Goal: Find specific page/section: Find specific page/section

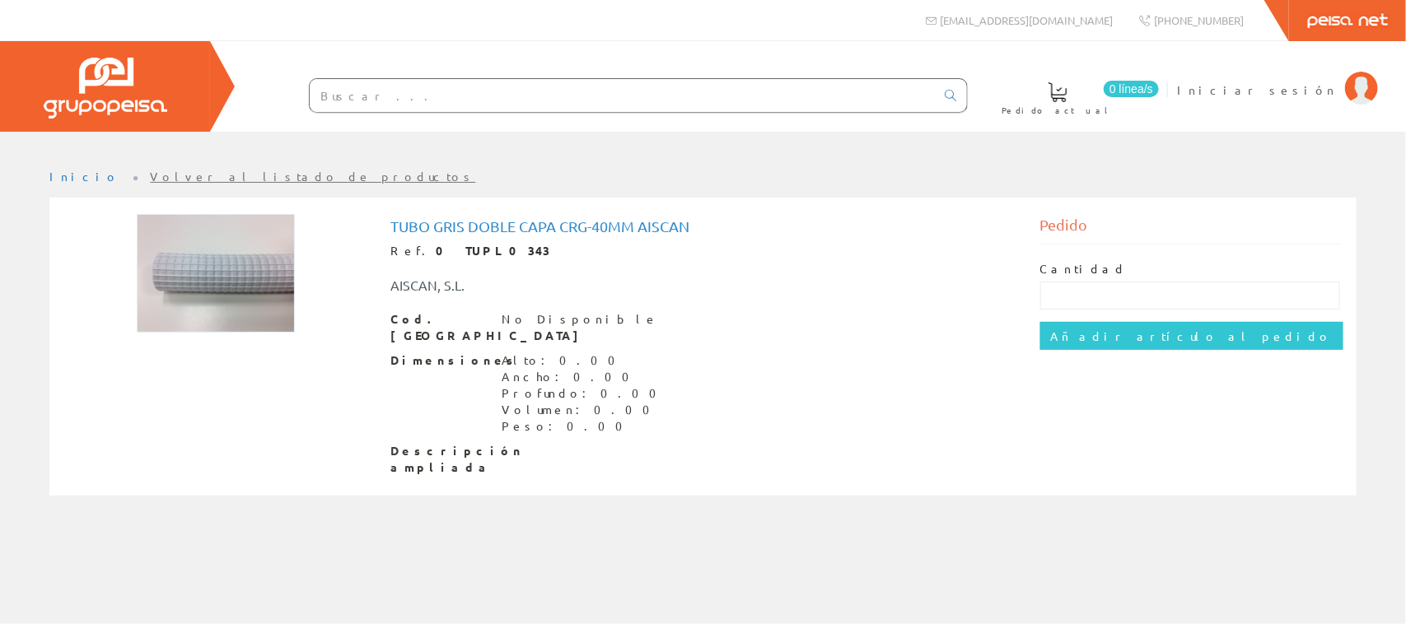
click at [1331, 29] on link "Peisa Net" at bounding box center [1347, 20] width 117 height 41
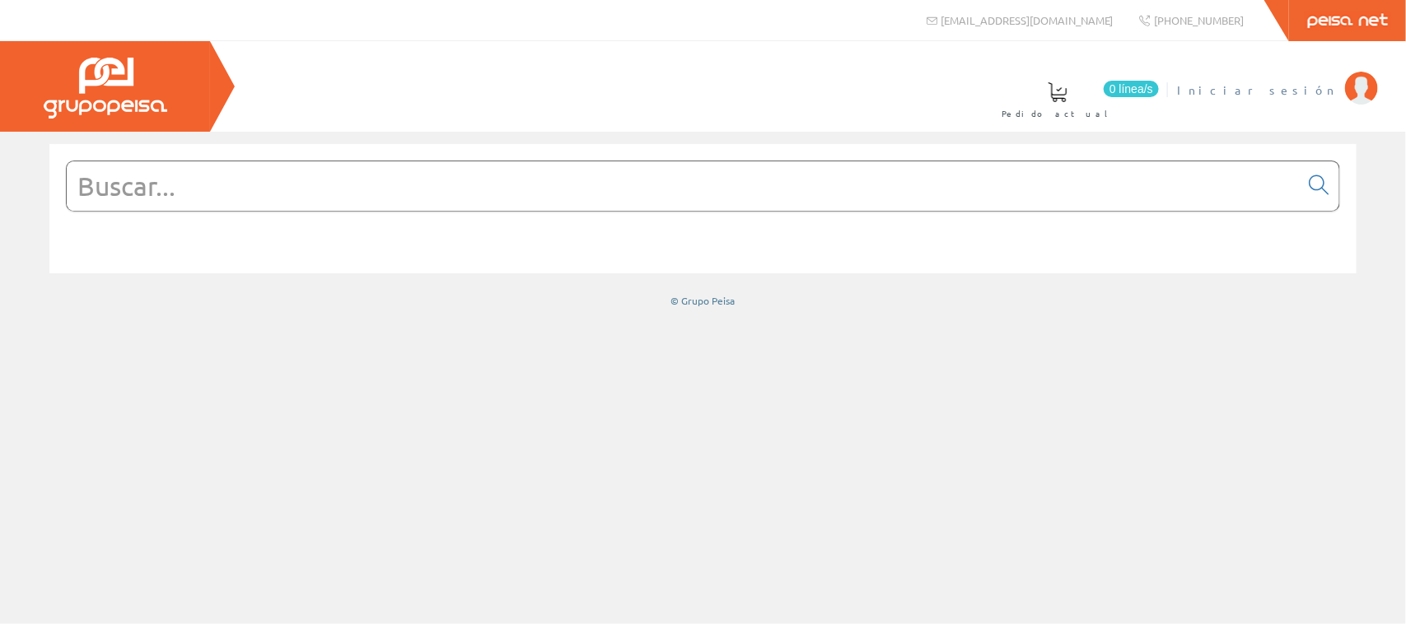
click at [1343, 80] on link "Iniciar sesión" at bounding box center [1277, 76] width 201 height 16
click at [1361, 23] on link "Peisa Net" at bounding box center [1347, 20] width 117 height 41
click at [442, 194] on input "text" at bounding box center [683, 185] width 1232 height 49
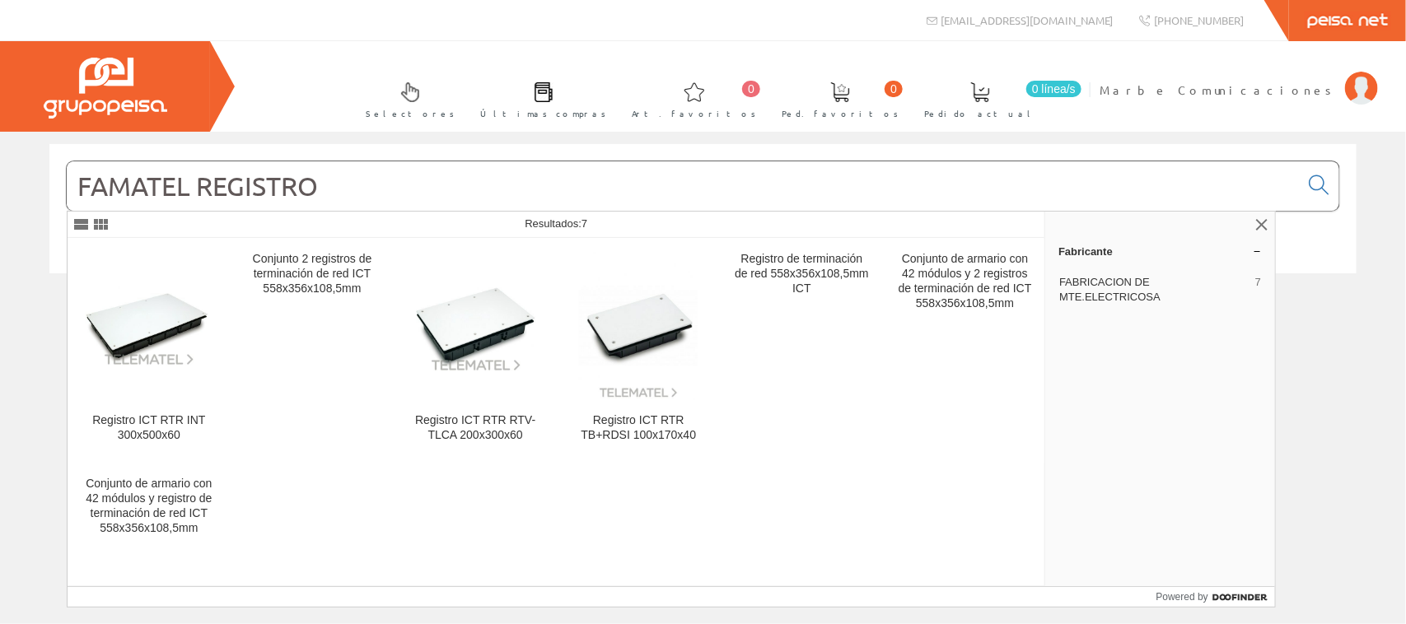
type input "FAMATEL REGISTRO"
